Goal: Check status: Check status

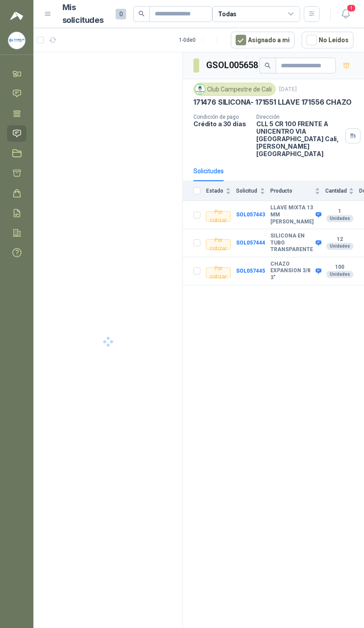
scroll to position [0, 20]
click at [350, 11] on span "1" at bounding box center [352, 8] width 10 height 8
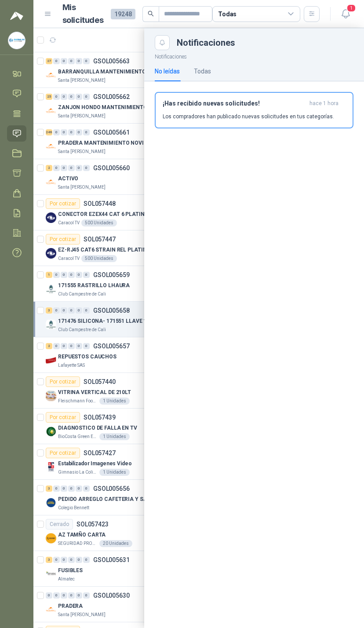
click at [350, 6] on span "1" at bounding box center [352, 8] width 10 height 8
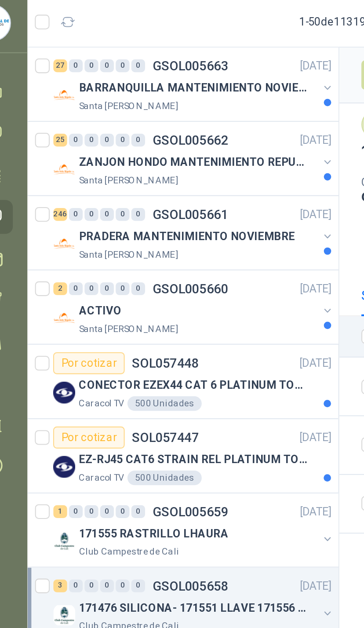
click at [153, 66] on div "BARRANQUILLA MANTENIMIENTO NOVIEMBRE Santa Anita Napoles" at bounding box center [113, 75] width 135 height 18
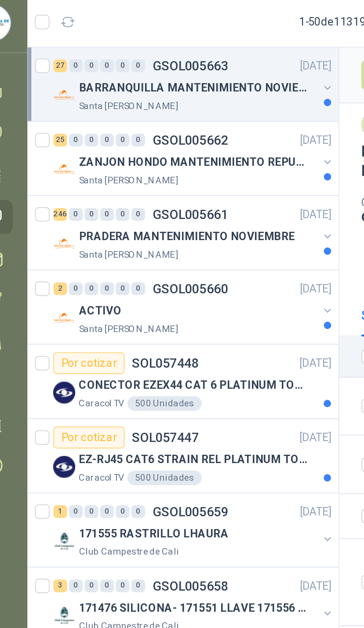
click at [176, 77] on div at bounding box center [178, 79] width 4 height 4
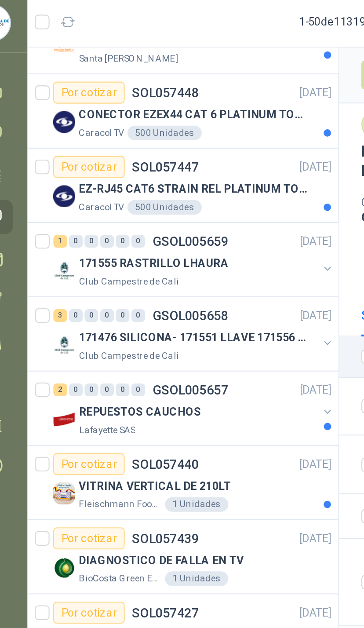
scroll to position [1094, 0]
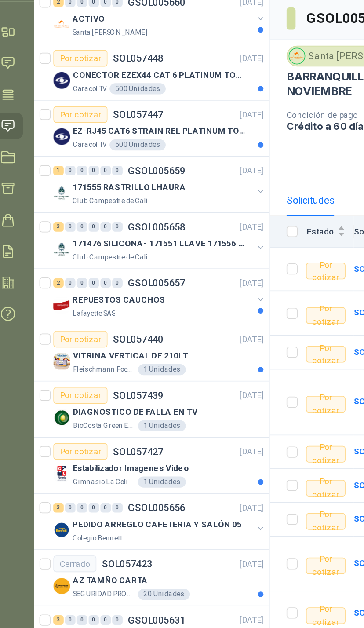
scroll to position [115, 0]
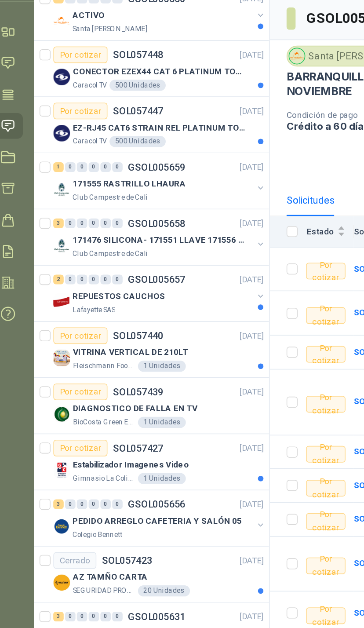
click at [154, 176] on div "Club Campestre de Cali" at bounding box center [115, 179] width 114 height 7
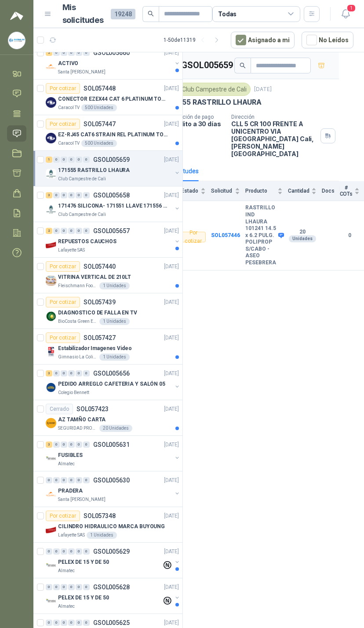
scroll to position [105, 0]
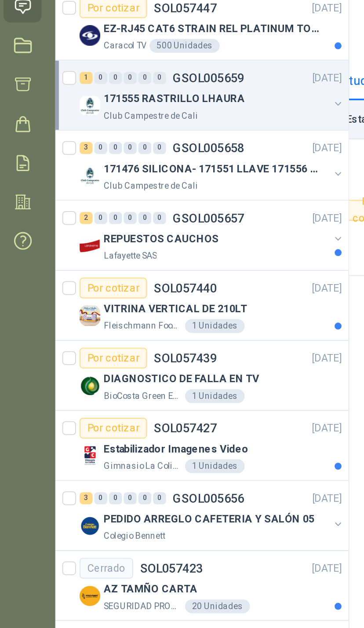
click at [174, 215] on button "button" at bounding box center [177, 218] width 7 height 7
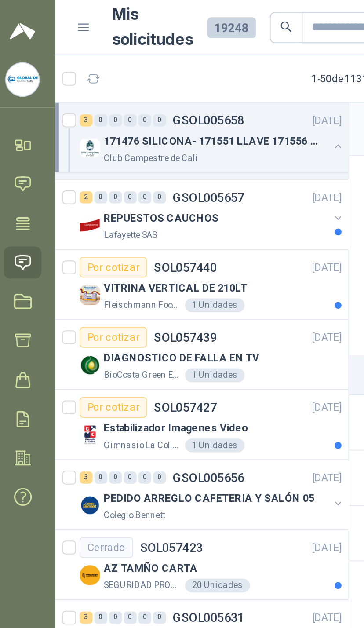
scroll to position [353, 0]
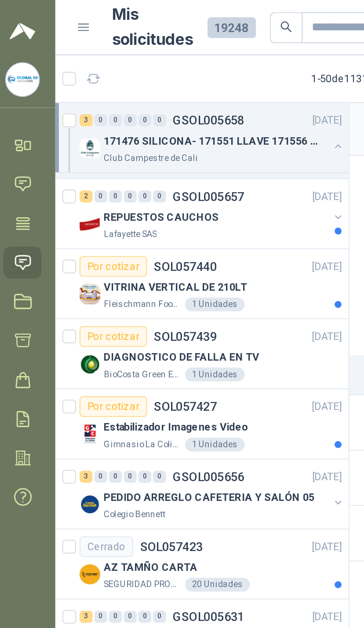
click at [174, 106] on div "REPUESTOS CAUCHOS Lafayette SAS" at bounding box center [113, 114] width 135 height 18
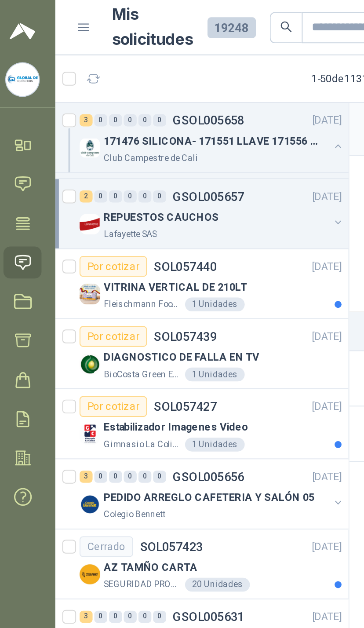
click at [167, 116] on div "REPUESTOS CAUCHOS Lafayette SAS" at bounding box center [113, 114] width 135 height 18
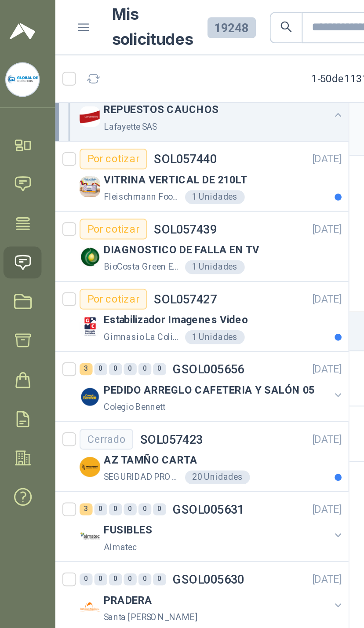
scroll to position [480, 0]
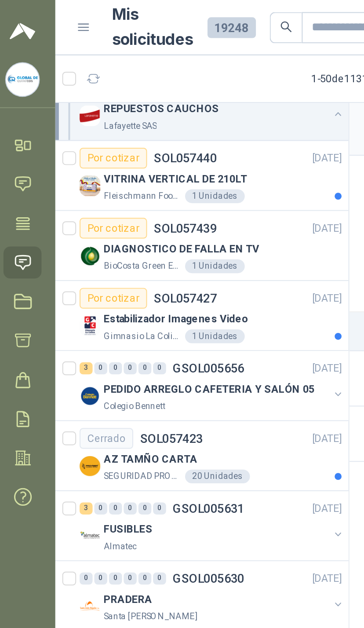
click at [174, 197] on button "button" at bounding box center [177, 200] width 7 height 7
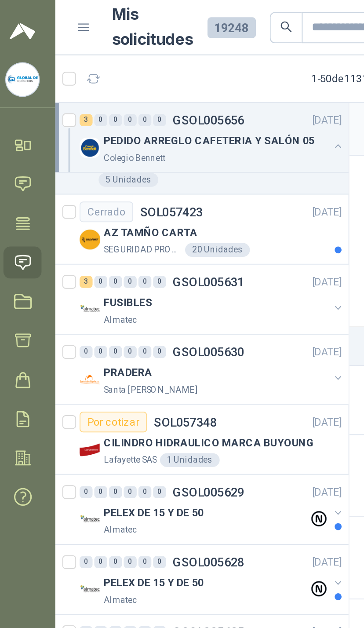
scroll to position [721, 0]
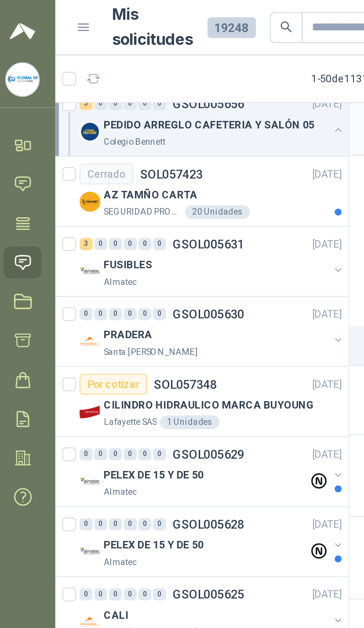
click at [174, 139] on button "button" at bounding box center [177, 137] width 7 height 7
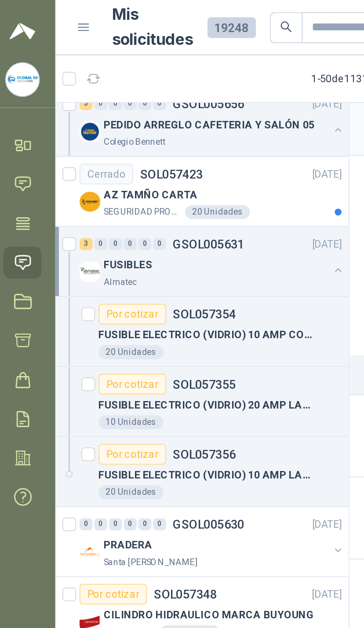
click at [167, 142] on div "FUSIBLES Almatec" at bounding box center [113, 138] width 135 height 18
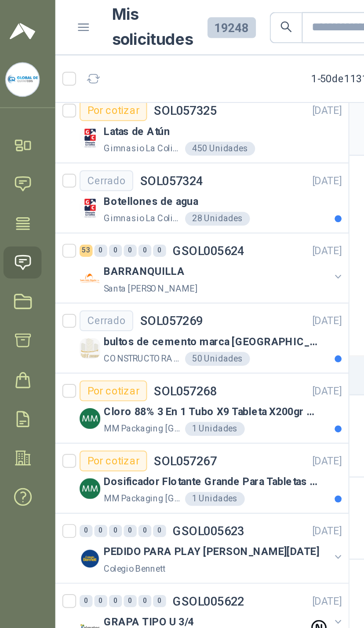
scroll to position [1077, 0]
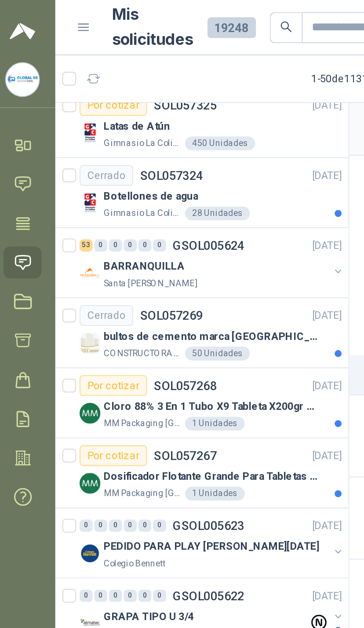
click at [174, 140] on button "button" at bounding box center [177, 138] width 7 height 7
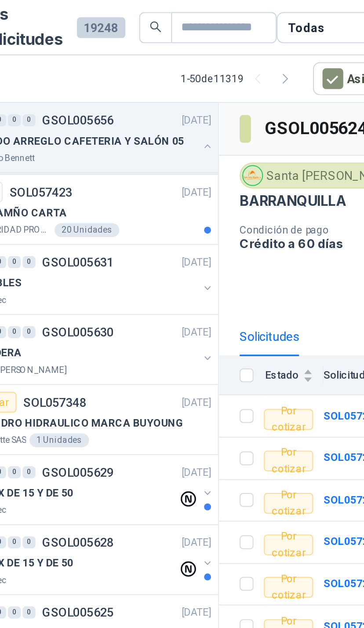
scroll to position [717, 0]
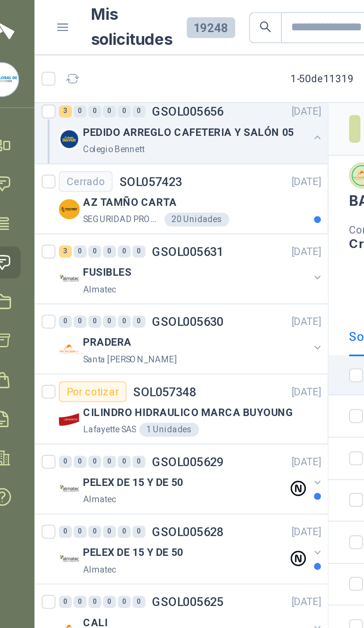
click at [115, 149] on div "Almatec" at bounding box center [115, 147] width 114 height 7
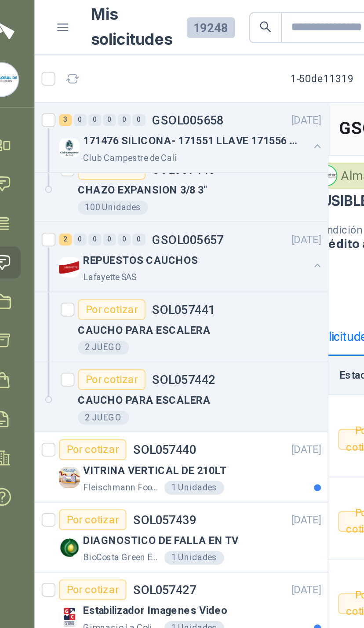
scroll to position [0, 18]
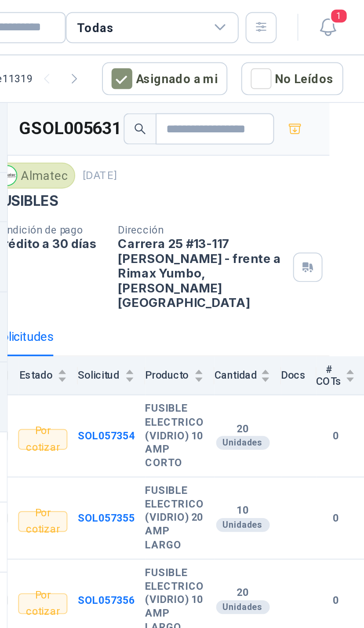
click at [287, 15] on icon at bounding box center [291, 14] width 8 height 8
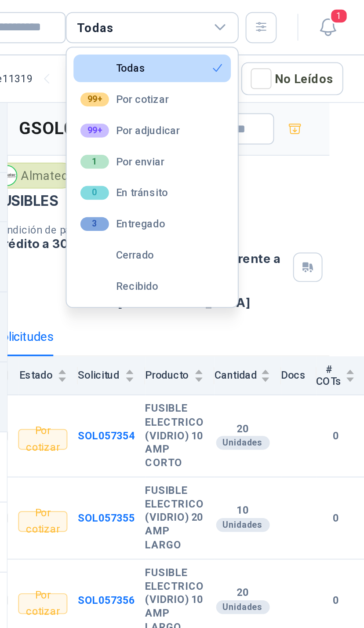
click at [287, 18] on icon at bounding box center [291, 14] width 8 height 8
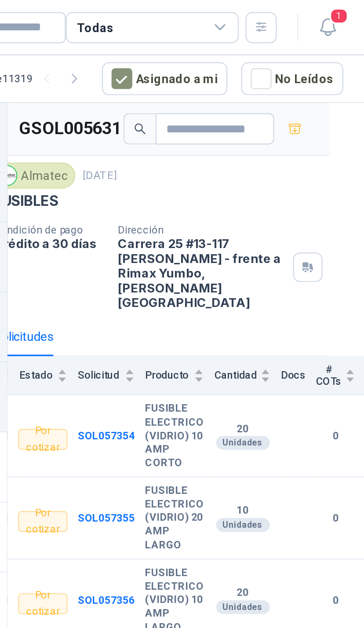
click at [213, 18] on div "Todas" at bounding box center [257, 14] width 88 height 16
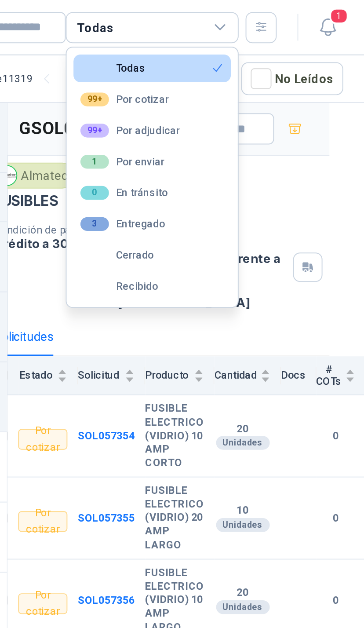
click at [217, 67] on button "99+ Por adjudicar" at bounding box center [257, 66] width 80 height 14
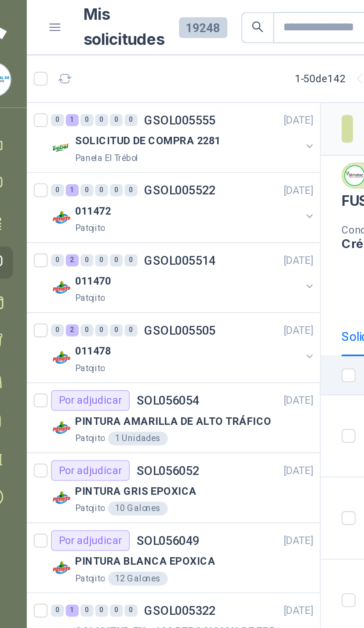
scroll to position [0, 0]
